Goal: Information Seeking & Learning: Find specific fact

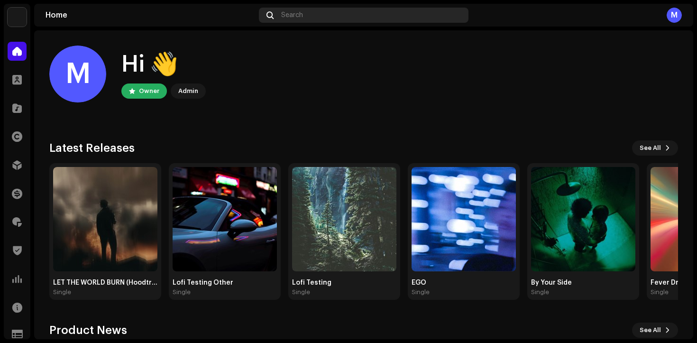
click at [331, 19] on div "Search" at bounding box center [364, 15] width 210 height 15
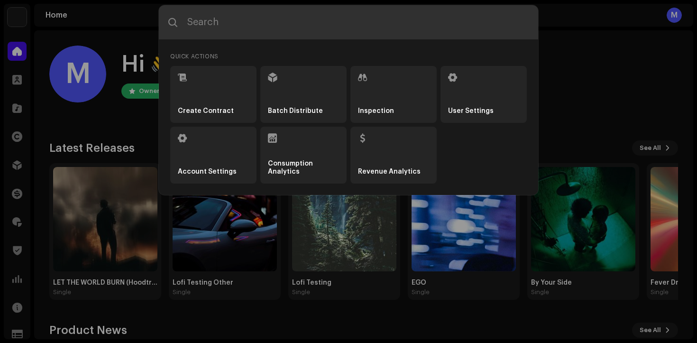
paste input "[PERSON_NAME]"
type input "[PERSON_NAME]"
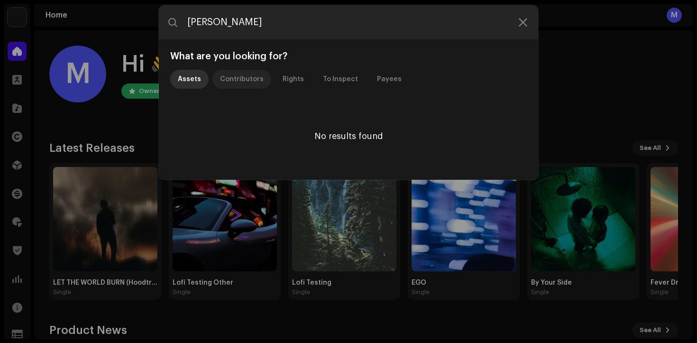
click at [249, 81] on div "Contributors" at bounding box center [242, 79] width 44 height 19
click at [187, 77] on div "Assets" at bounding box center [189, 79] width 23 height 19
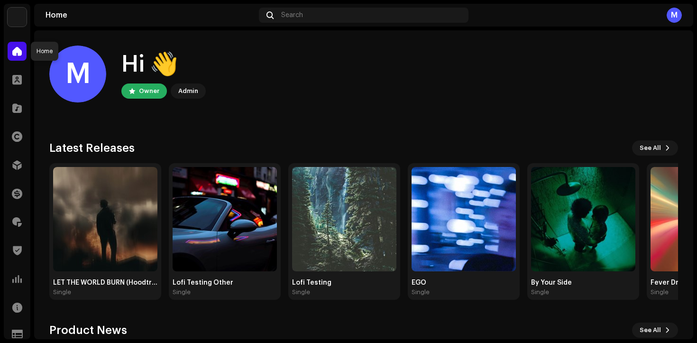
click at [13, 53] on span at bounding box center [16, 51] width 9 height 8
click at [19, 22] on img at bounding box center [17, 17] width 19 height 19
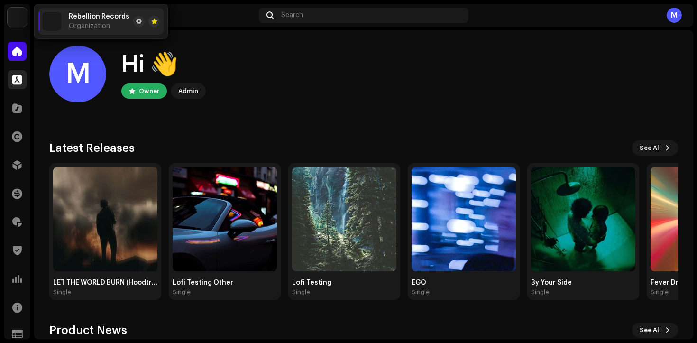
click at [22, 78] on div at bounding box center [17, 79] width 19 height 19
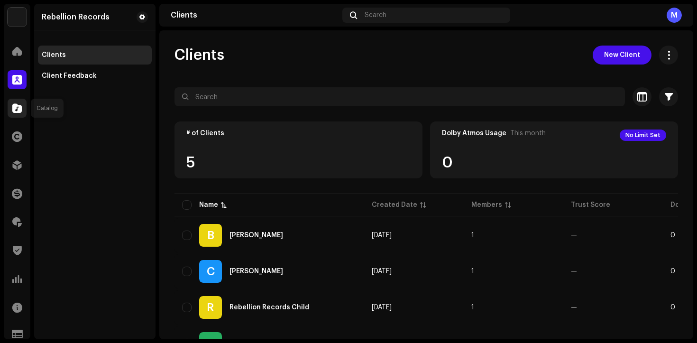
click at [15, 104] on span at bounding box center [16, 108] width 9 height 8
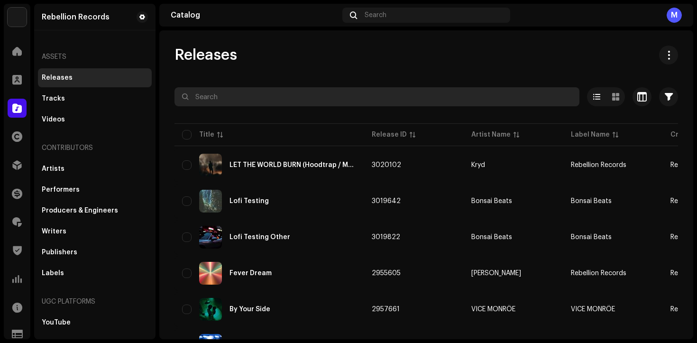
click at [310, 99] on input "text" at bounding box center [377, 96] width 405 height 19
paste input "[PERSON_NAME]"
type input "[PERSON_NAME]"
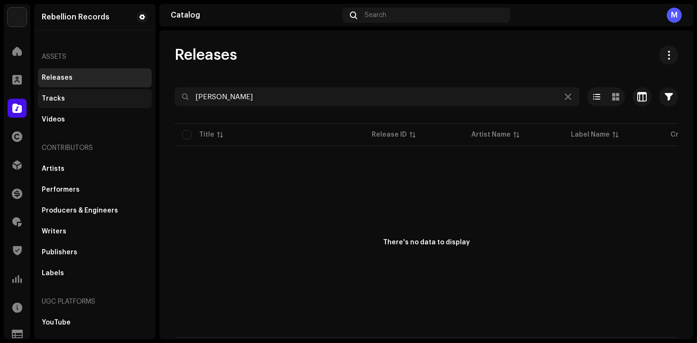
click at [61, 101] on div "Tracks" at bounding box center [53, 99] width 23 height 8
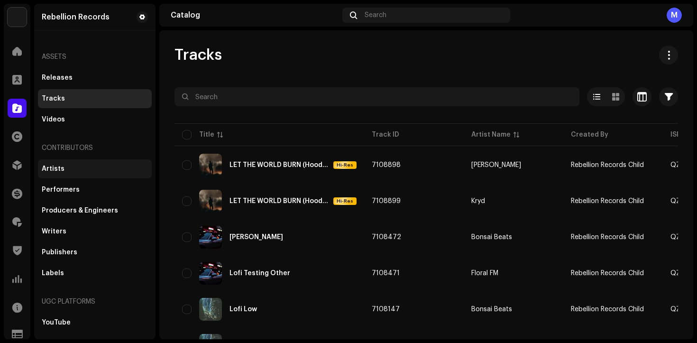
click at [63, 173] on div "Artists" at bounding box center [95, 168] width 114 height 19
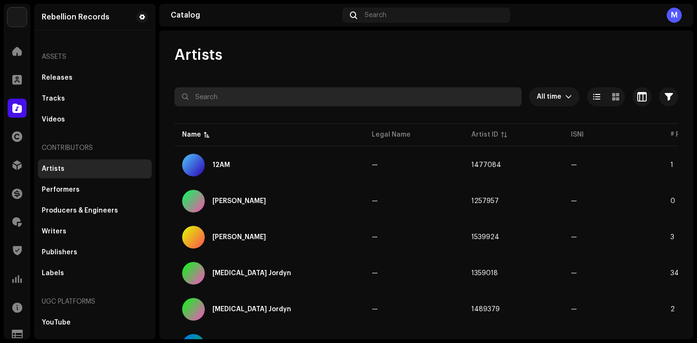
click at [255, 101] on input "text" at bounding box center [348, 96] width 347 height 19
paste input "[PERSON_NAME]"
type input "[PERSON_NAME]"
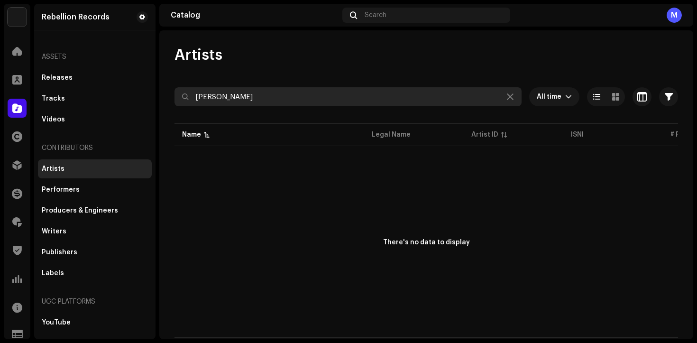
click at [231, 102] on input "[PERSON_NAME]" at bounding box center [348, 96] width 347 height 19
click at [235, 101] on input "[PERSON_NAME]" at bounding box center [348, 96] width 347 height 19
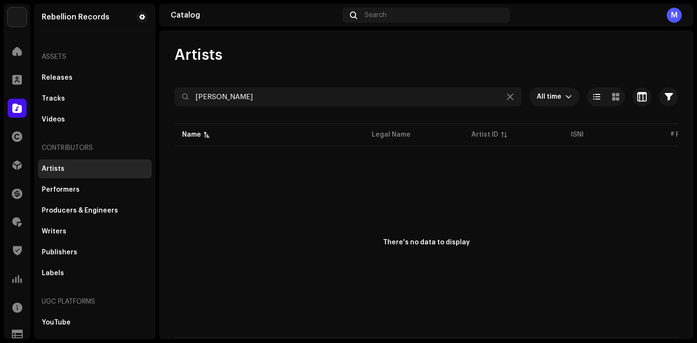
click at [239, 114] on div at bounding box center [427, 113] width 504 height 15
click at [380, 16] on span "Search" at bounding box center [376, 15] width 22 height 8
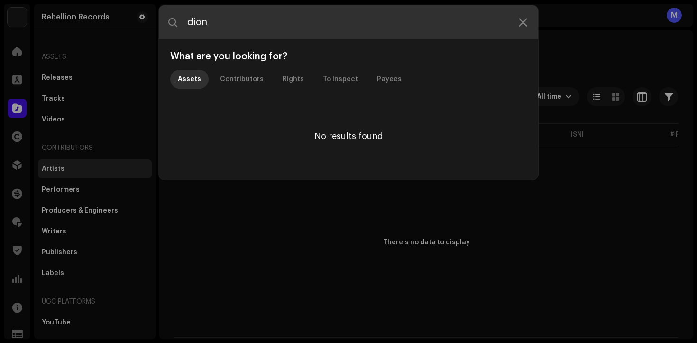
click at [350, 24] on input "dion" at bounding box center [348, 22] width 379 height 34
type input "[PERSON_NAME]"
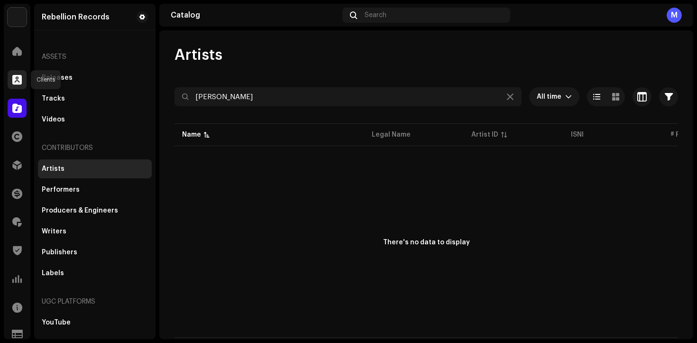
click at [18, 80] on span at bounding box center [16, 80] width 9 height 8
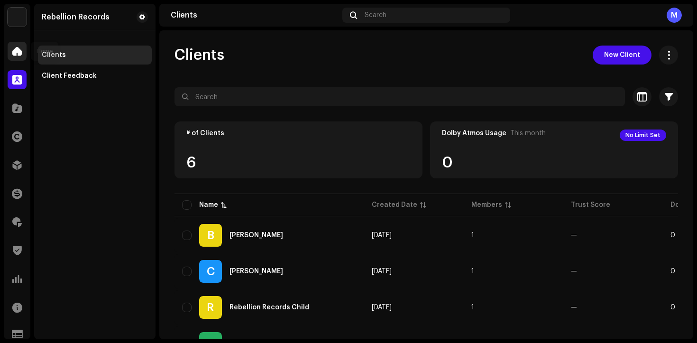
click at [19, 50] on span at bounding box center [16, 51] width 9 height 8
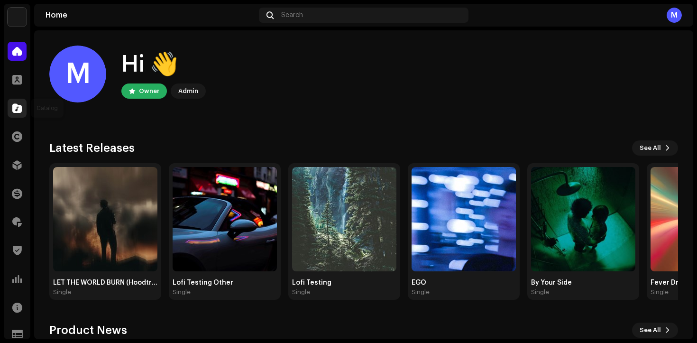
click at [16, 110] on span at bounding box center [16, 108] width 9 height 8
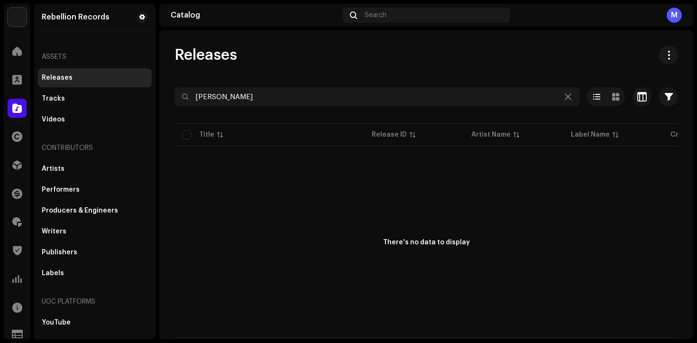
click at [92, 83] on div "Releases" at bounding box center [95, 77] width 114 height 19
click at [564, 100] on div at bounding box center [567, 96] width 11 height 11
click at [569, 99] on icon at bounding box center [568, 97] width 7 height 8
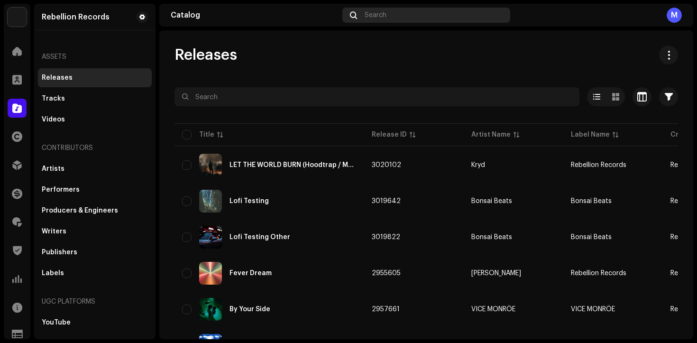
click at [413, 12] on div "Search" at bounding box center [426, 15] width 168 height 15
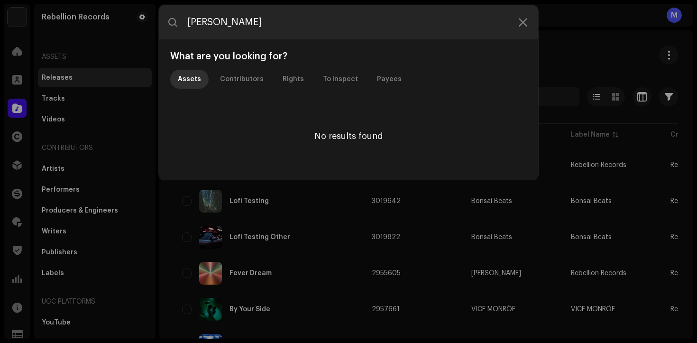
type input "[PERSON_NAME]"
